Goal: Task Accomplishment & Management: Use online tool/utility

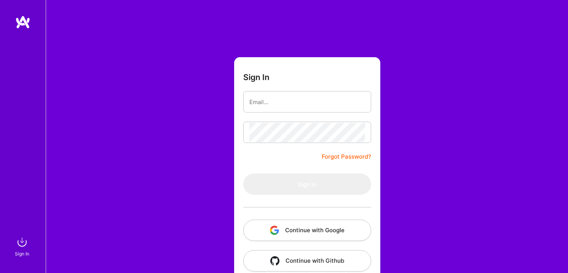
click at [284, 235] on button "Continue with Google" at bounding box center [307, 229] width 128 height 21
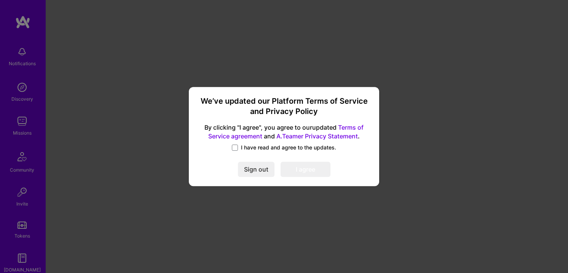
click at [248, 145] on span "I have read and agree to the updates." at bounding box center [288, 148] width 95 height 8
click at [0, 0] on input "I have read and agree to the updates." at bounding box center [0, 0] width 0 height 0
click at [304, 165] on button "I agree" at bounding box center [306, 168] width 50 height 15
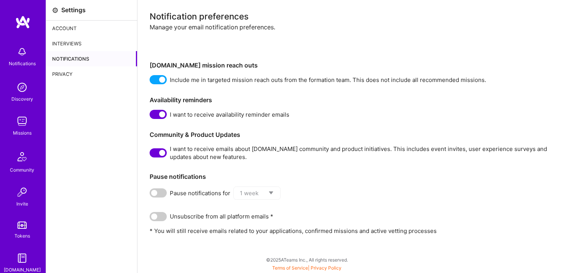
click at [31, 21] on link at bounding box center [23, 22] width 46 height 14
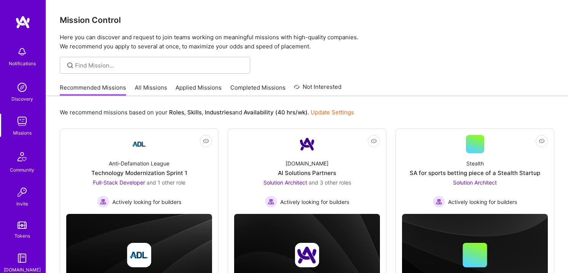
click at [139, 86] on link "All Missions" at bounding box center [151, 89] width 32 height 13
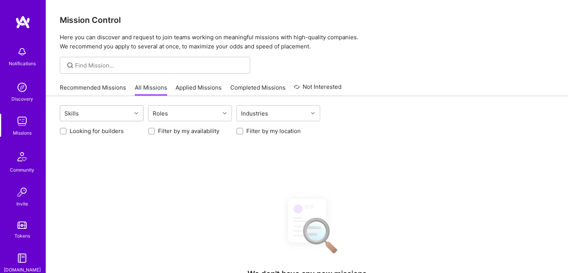
click at [126, 111] on div "Skills" at bounding box center [95, 112] width 71 height 15
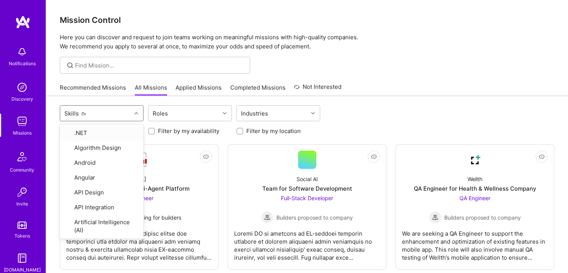
type input "nod"
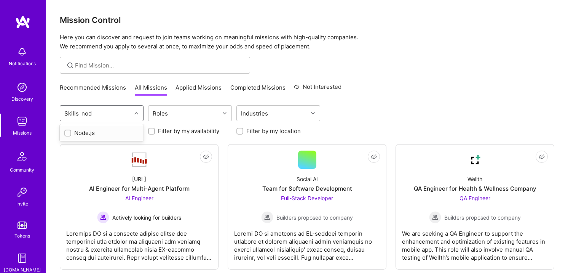
click at [109, 136] on div "Node.js" at bounding box center [101, 133] width 75 height 8
checkbox input "true"
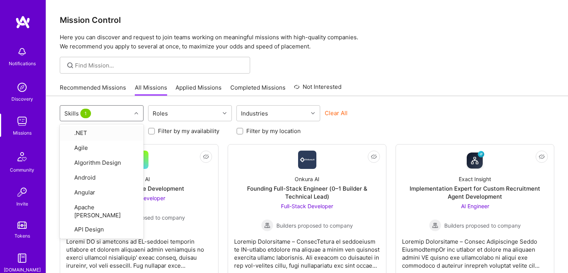
click at [423, 92] on div "Recommended Missions All Missions Applied Missions Completed Missions Not Inter…" at bounding box center [307, 87] width 495 height 16
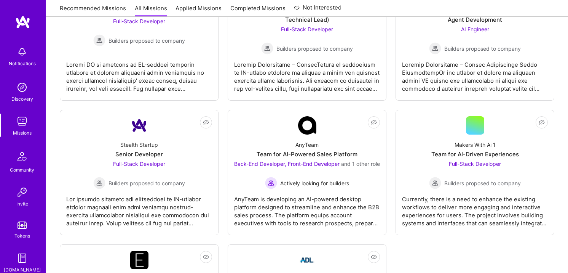
scroll to position [177, 0]
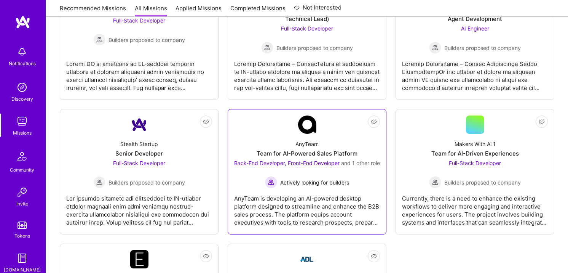
click at [319, 133] on link "Not Interested AnyTeam Team for AI-Powered Sales Platform Back-End Developer, F…" at bounding box center [307, 171] width 146 height 112
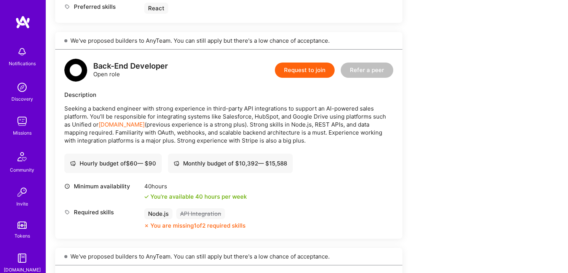
scroll to position [394, 0]
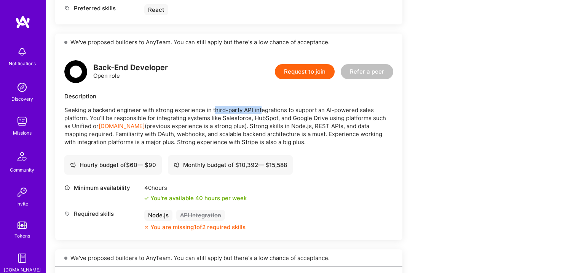
drag, startPoint x: 214, startPoint y: 108, endPoint x: 260, endPoint y: 111, distance: 46.5
click at [260, 111] on p "Seeking a backend engineer with strong experience in third-party API integratio…" at bounding box center [228, 126] width 329 height 40
drag, startPoint x: 292, startPoint y: 116, endPoint x: 324, endPoint y: 116, distance: 31.6
click at [324, 116] on p "Seeking a backend engineer with strong experience in third-party API integratio…" at bounding box center [228, 126] width 329 height 40
drag, startPoint x: 91, startPoint y: 134, endPoint x: 119, endPoint y: 134, distance: 27.8
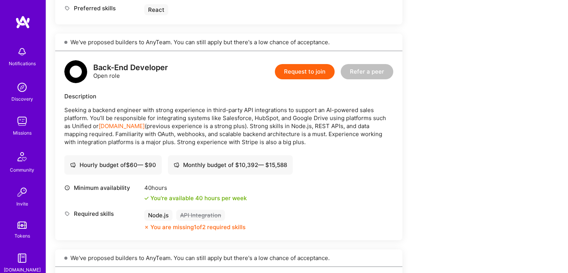
click at [119, 134] on p "Seeking a backend engineer with strong experience in third-party API integratio…" at bounding box center [228, 126] width 329 height 40
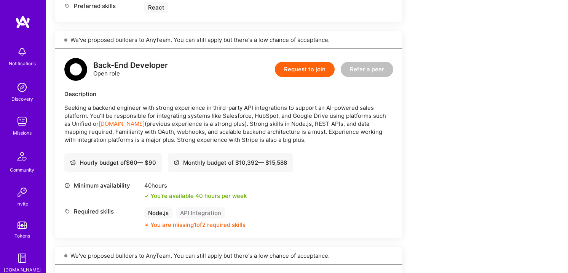
scroll to position [397, 0]
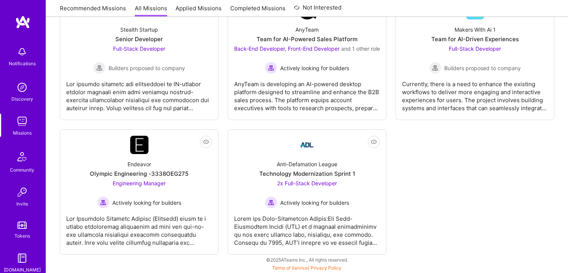
scroll to position [300, 0]
click at [307, 178] on div "Anti-Defamation League Technology Modernization Sprint 1 2x Full-Stack Develope…" at bounding box center [307, 181] width 146 height 54
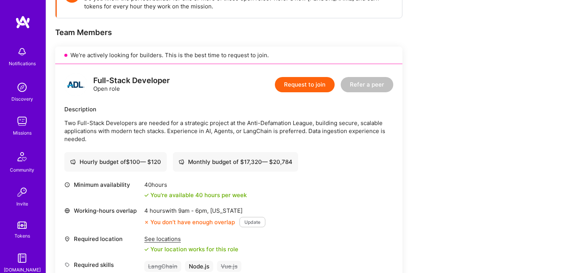
scroll to position [134, 0]
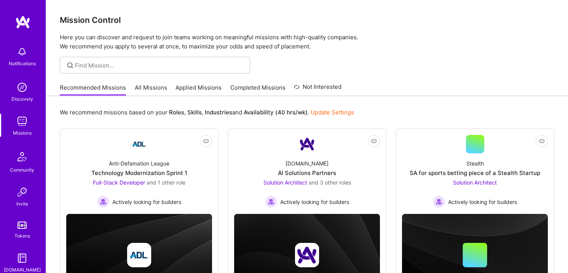
scroll to position [22, 0]
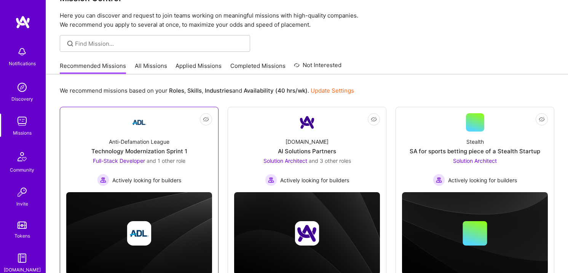
click at [168, 160] on span "and 1 other role" at bounding box center [166, 160] width 39 height 6
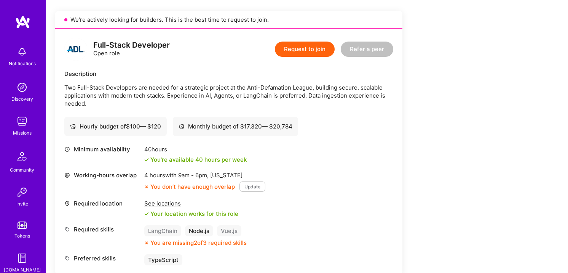
scroll to position [168, 0]
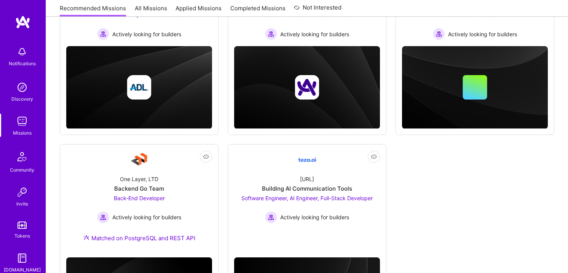
scroll to position [22, 0]
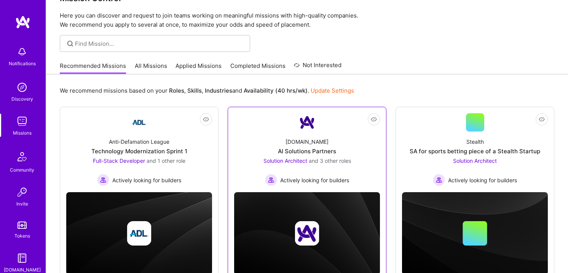
click at [319, 127] on link "Not Interested [DOMAIN_NAME] AI Solutions Partners Solution Architect and 3 oth…" at bounding box center [307, 149] width 146 height 73
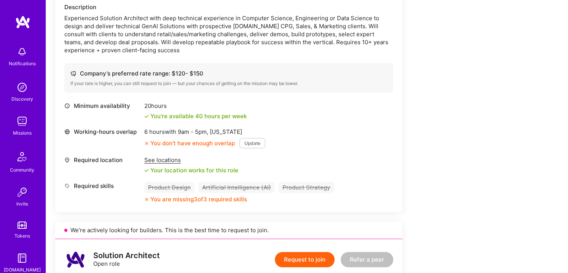
scroll to position [253, 0]
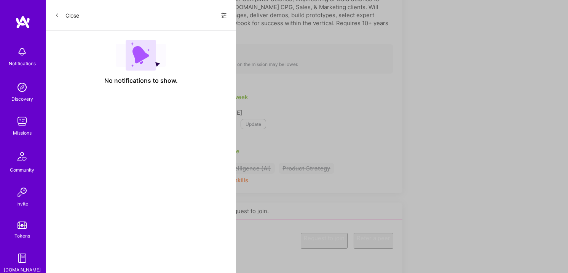
scroll to position [22, 0]
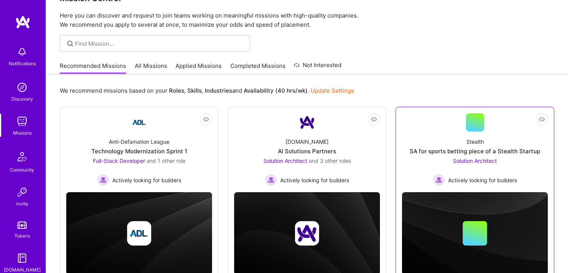
click at [471, 162] on span "Solution Architect" at bounding box center [475, 160] width 44 height 6
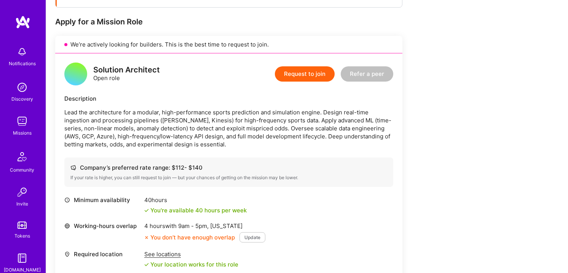
scroll to position [160, 0]
